Goal: Check status: Check status

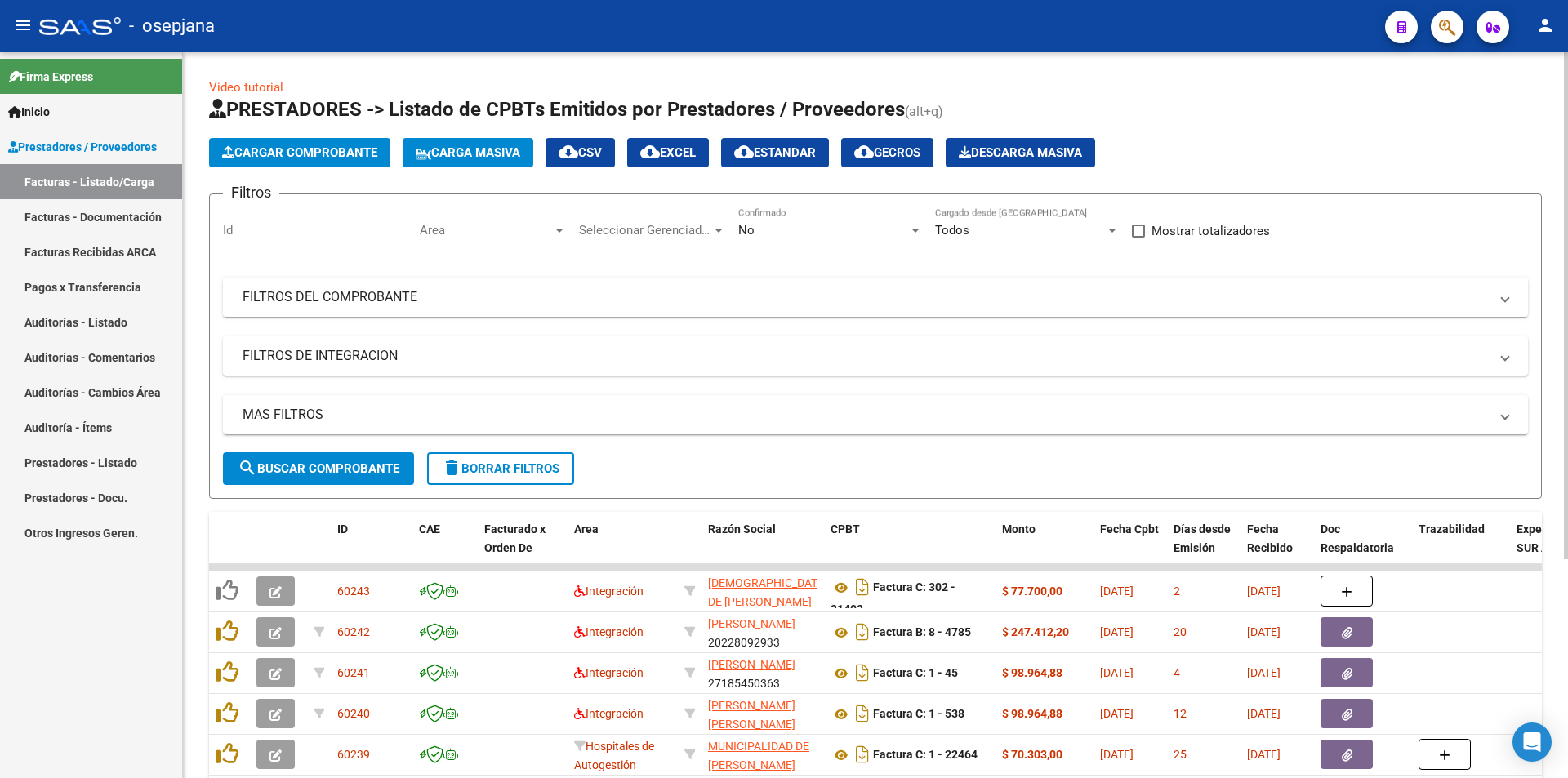
click at [615, 305] on mat-panel-title "FILTROS DEL COMPROBANTE" at bounding box center [866, 297] width 1247 height 18
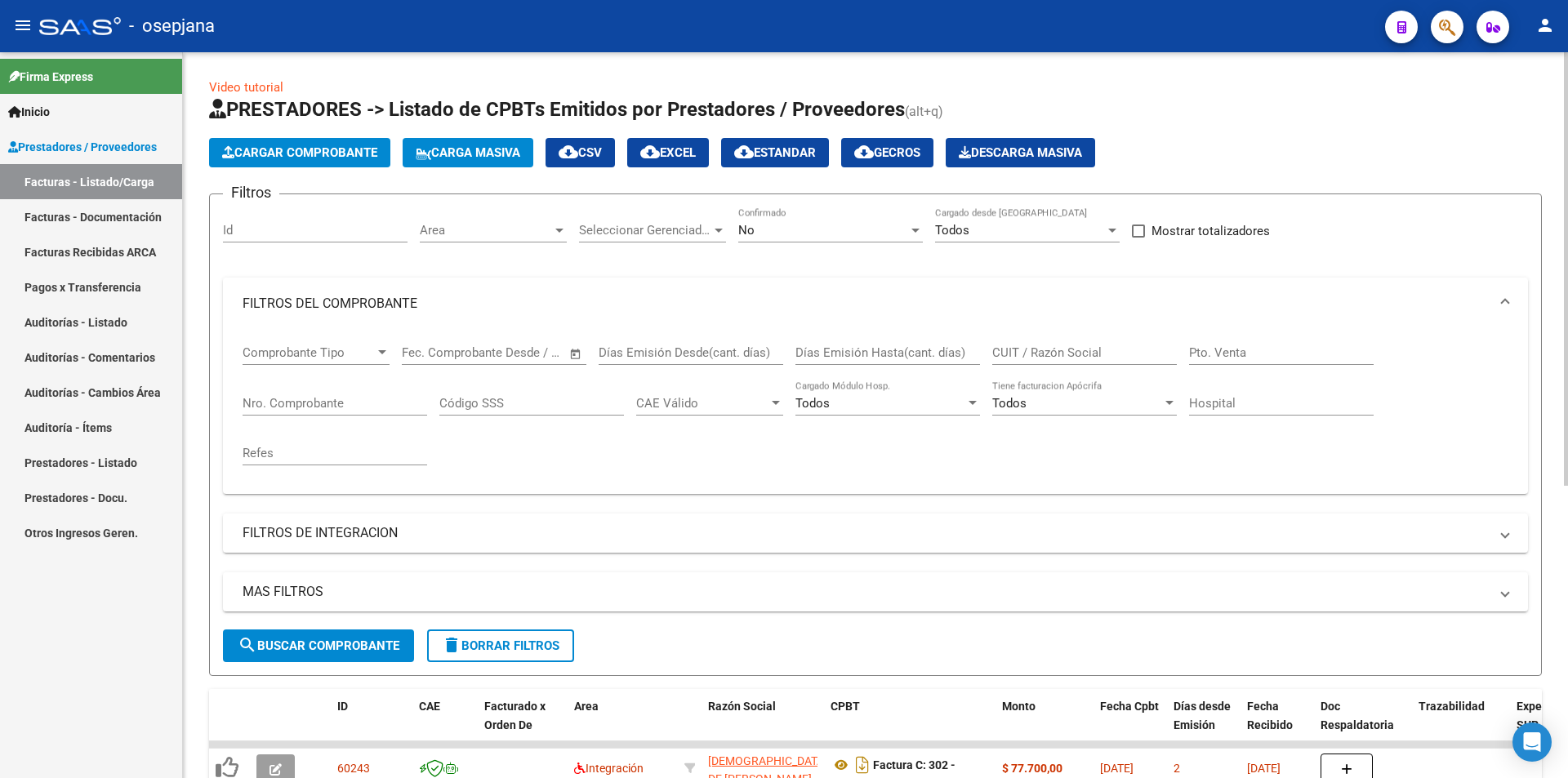
click at [362, 409] on input "Nro. Comprobante" at bounding box center [335, 403] width 184 height 15
type input "14457"
click at [762, 218] on div "No Confirmado" at bounding box center [830, 225] width 184 height 35
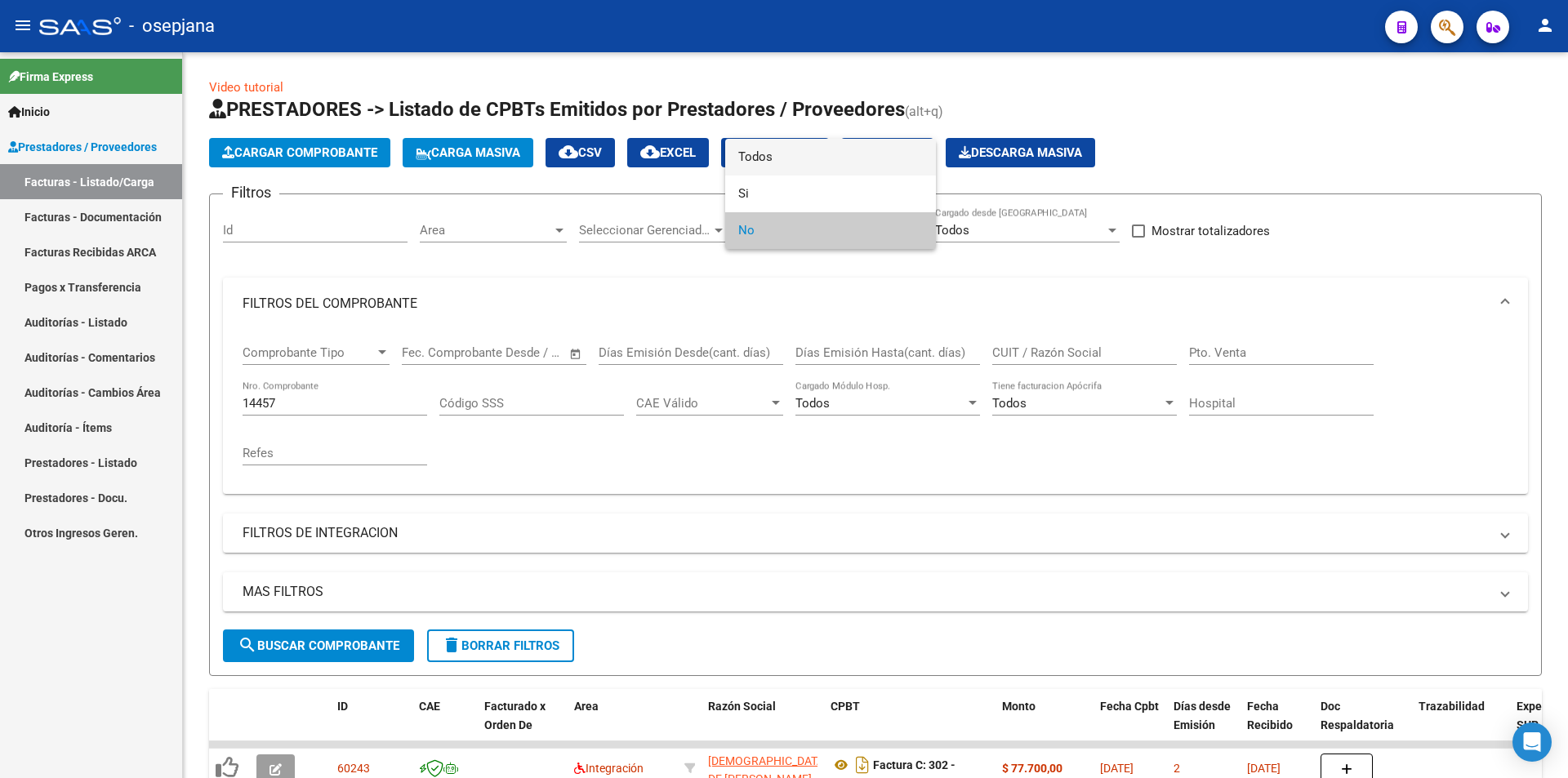
click at [807, 155] on span "Todos" at bounding box center [830, 158] width 184 height 37
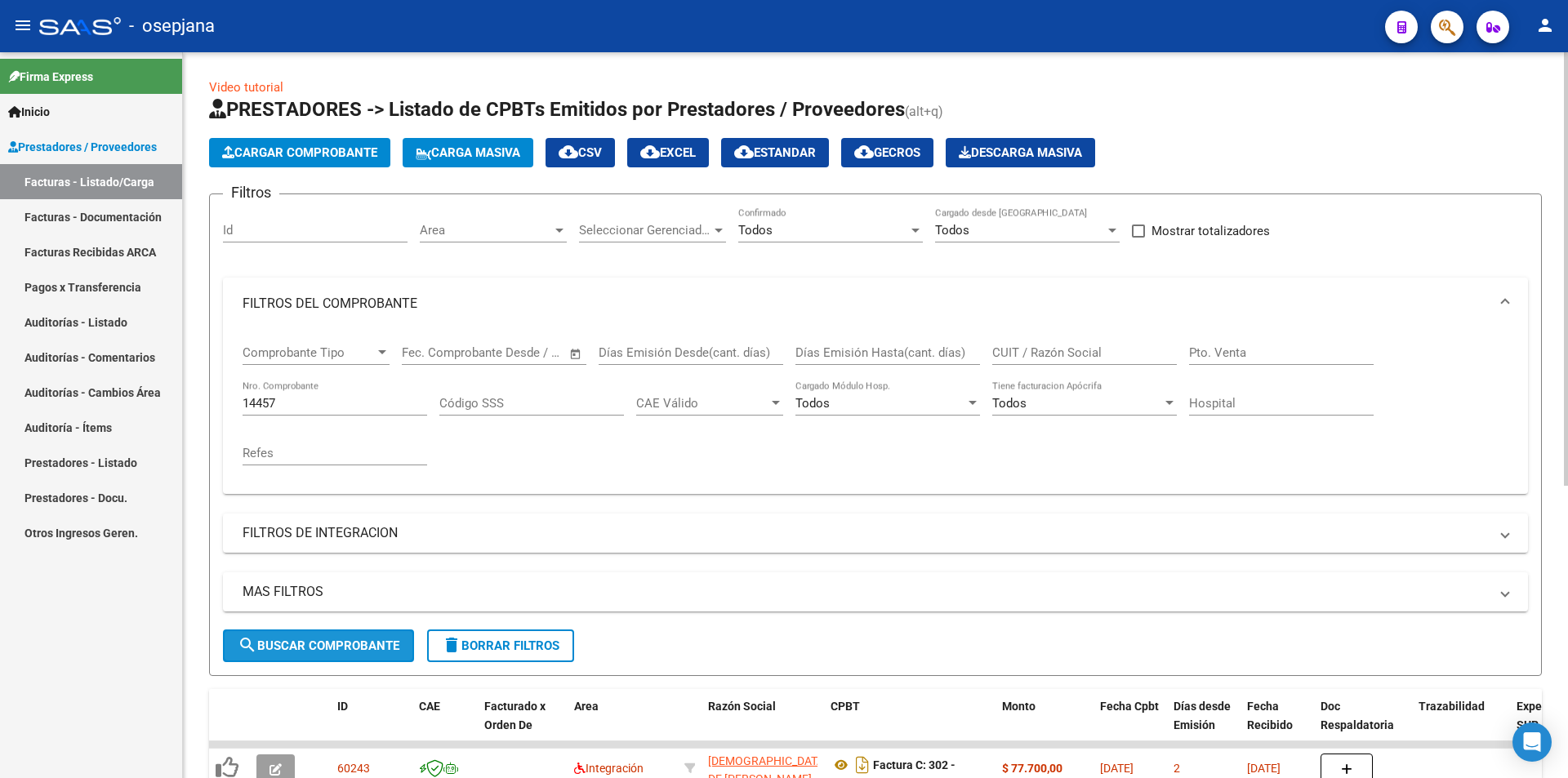
click at [414, 645] on button "search Buscar Comprobante" at bounding box center [318, 646] width 191 height 32
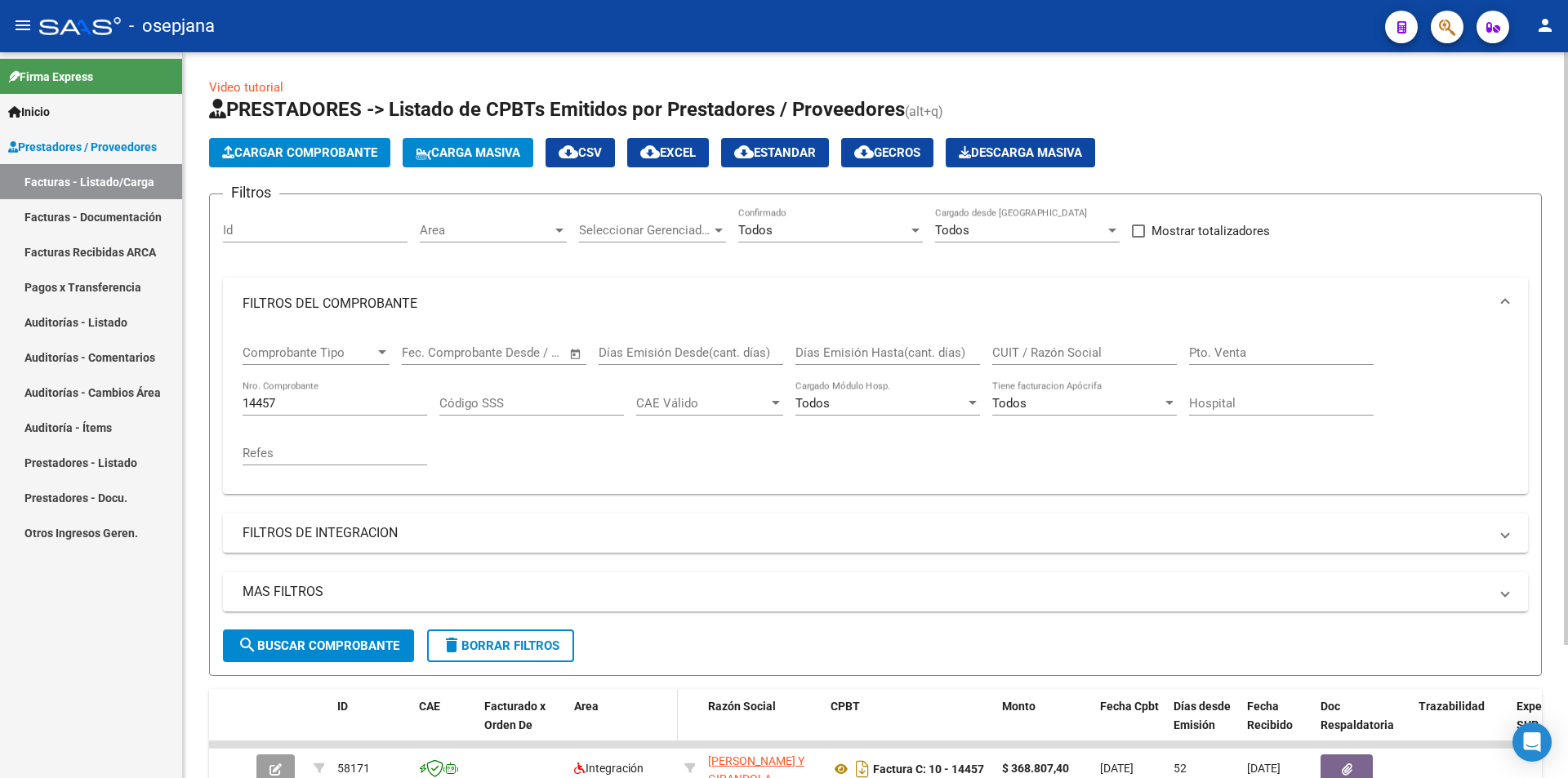
scroll to position [164, 0]
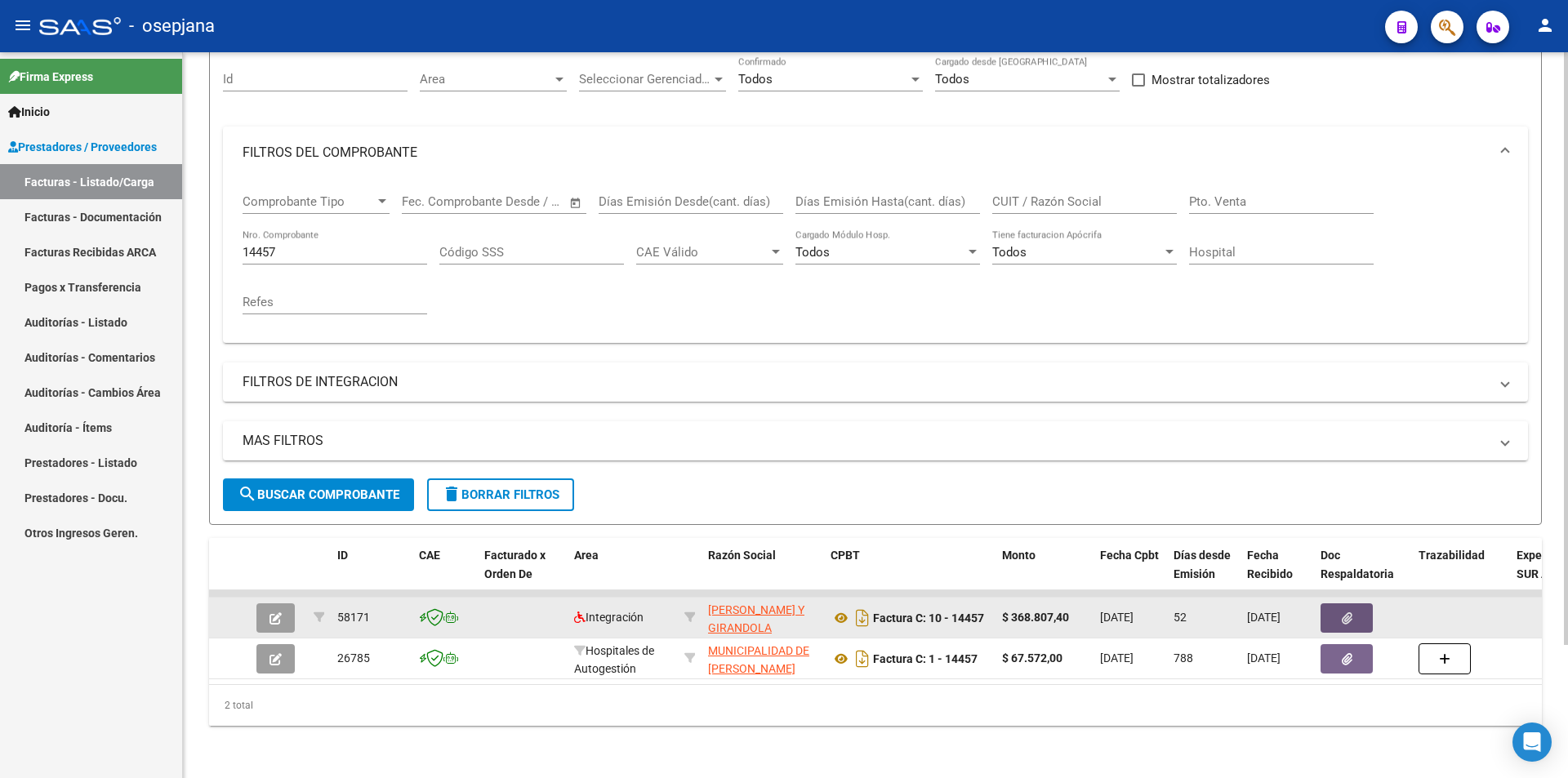
click at [1365, 608] on button "button" at bounding box center [1347, 618] width 52 height 29
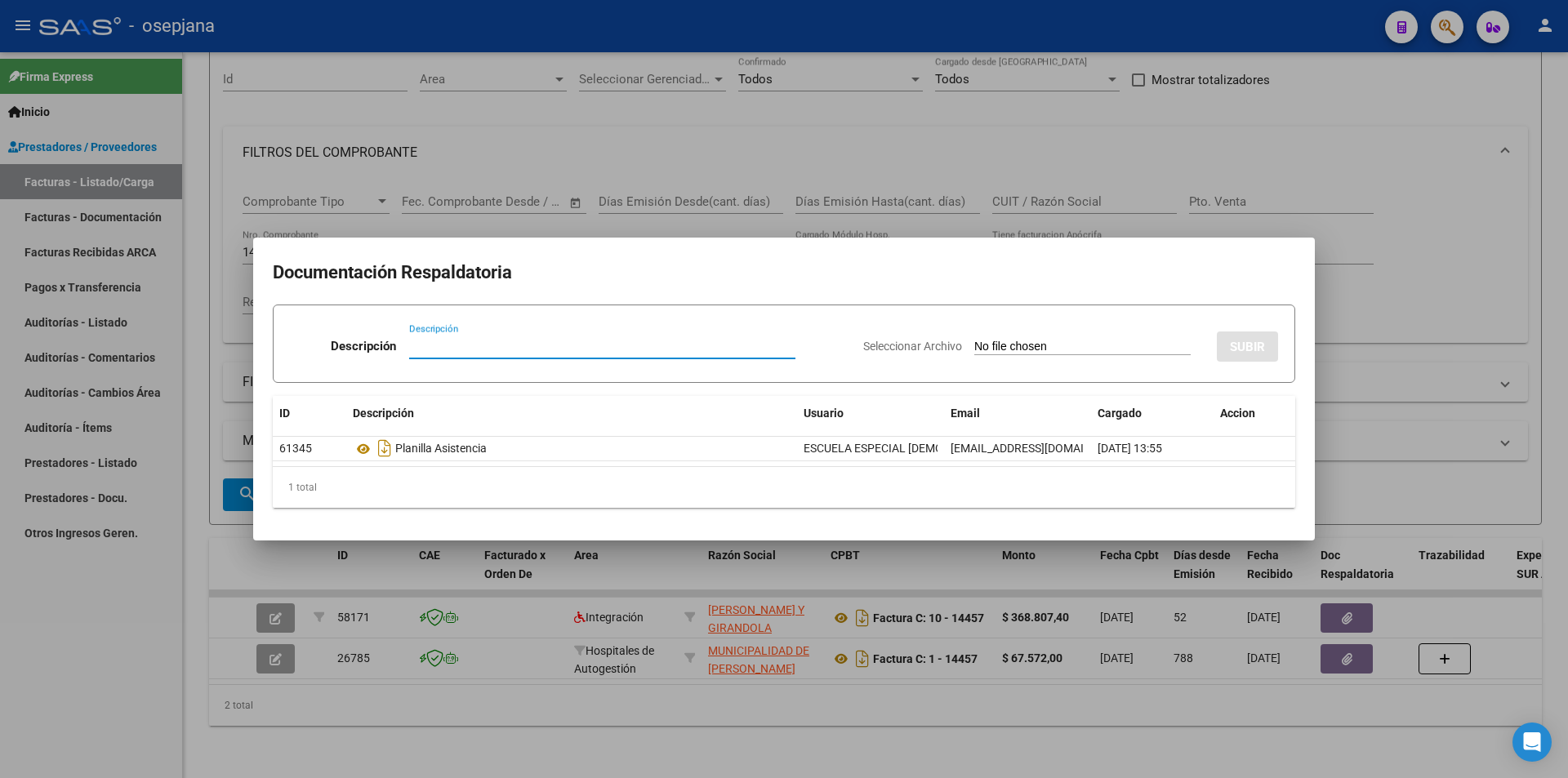
click at [179, 468] on div at bounding box center [784, 389] width 1568 height 778
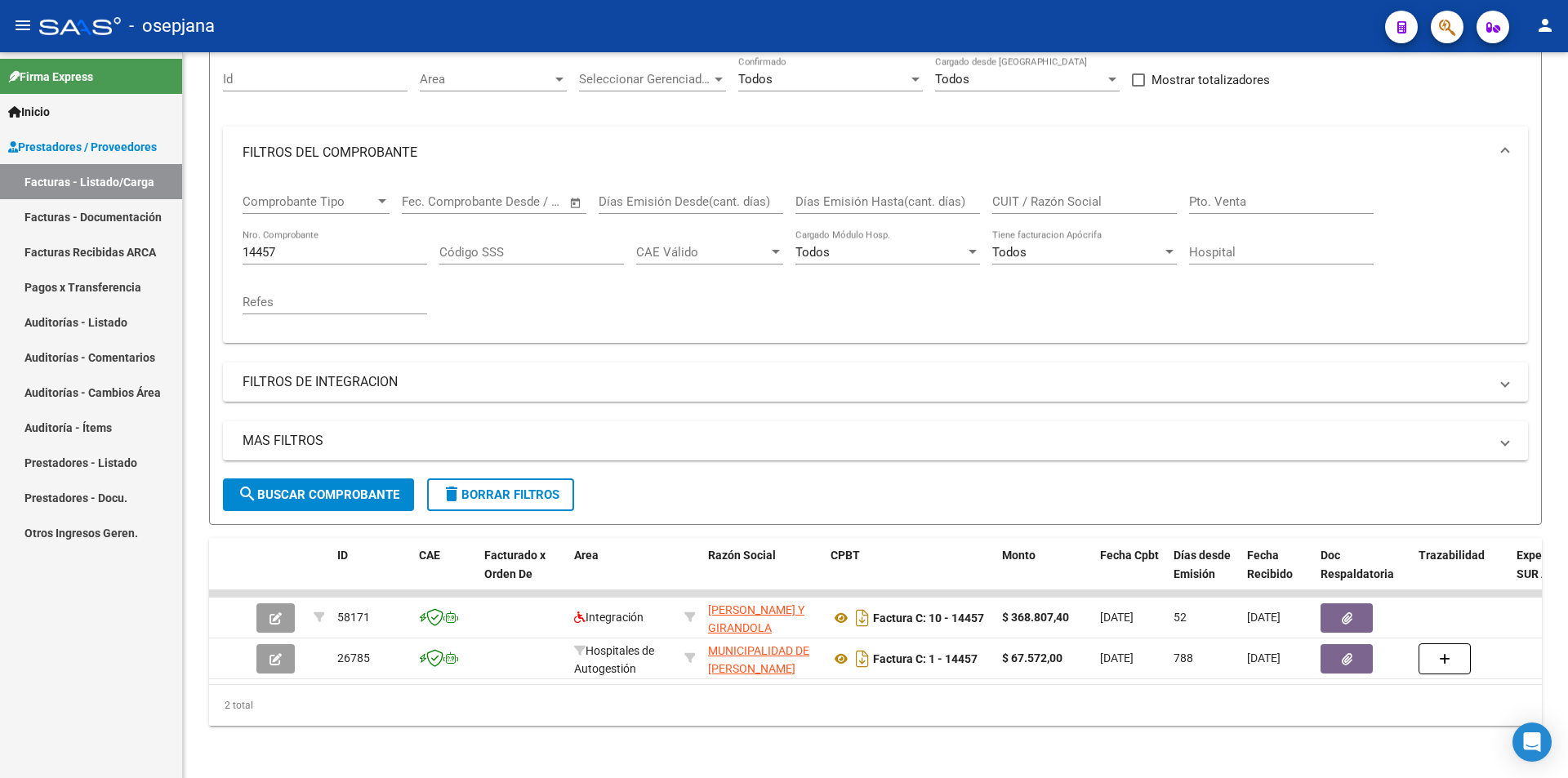
click at [122, 197] on link "Facturas - Listado/Carga" at bounding box center [91, 182] width 182 height 35
click at [121, 187] on link "Facturas - Listado/Carga" at bounding box center [91, 182] width 182 height 35
